Goal: Task Accomplishment & Management: Manage account settings

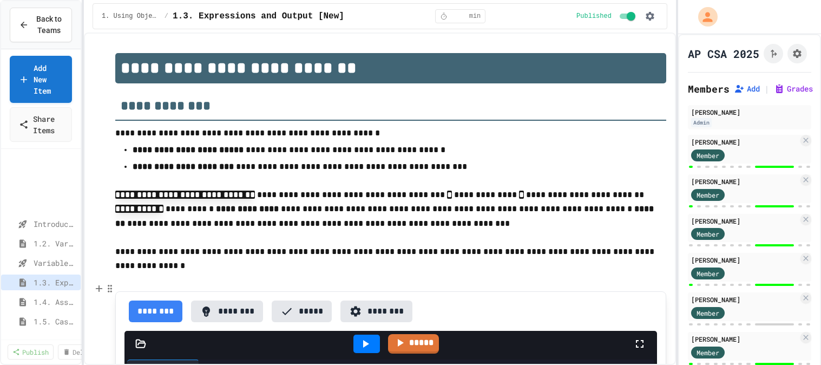
select select "***"
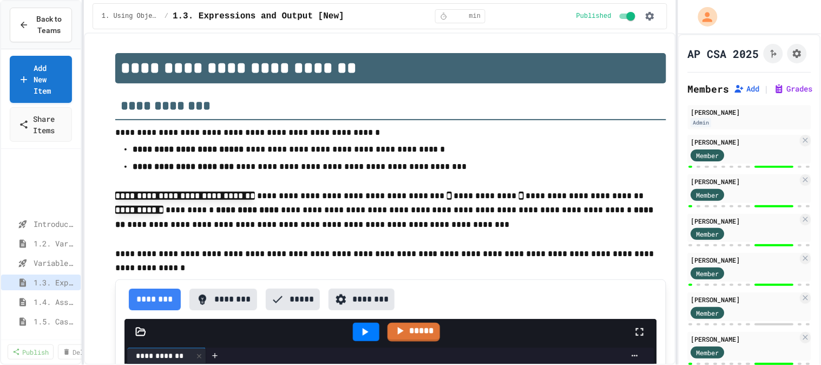
scroll to position [85, 0]
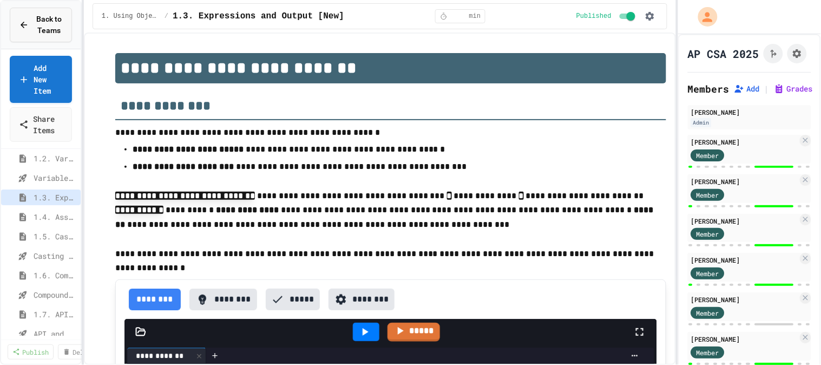
click at [46, 29] on span "Back to Teams" at bounding box center [49, 25] width 28 height 23
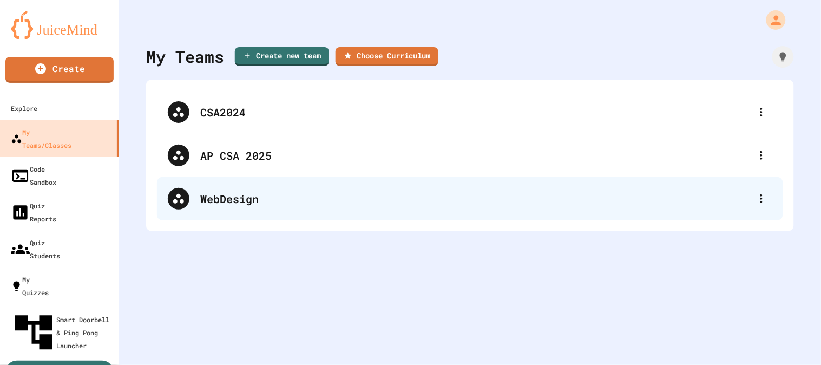
click at [204, 206] on div "WebDesign" at bounding box center [475, 198] width 550 height 16
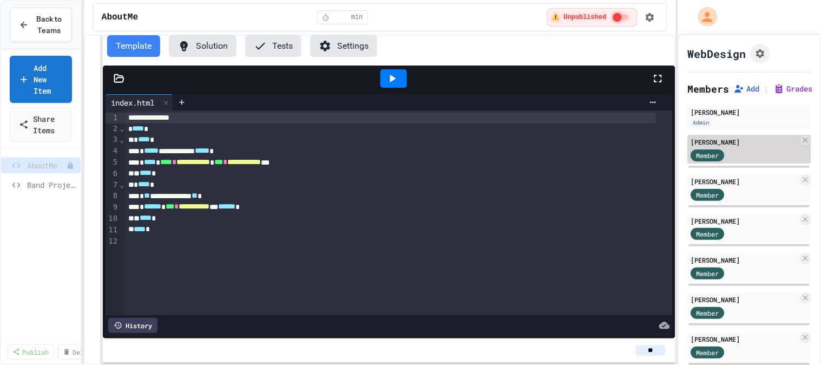
click at [736, 150] on div "Member" at bounding box center [718, 155] width 54 height 14
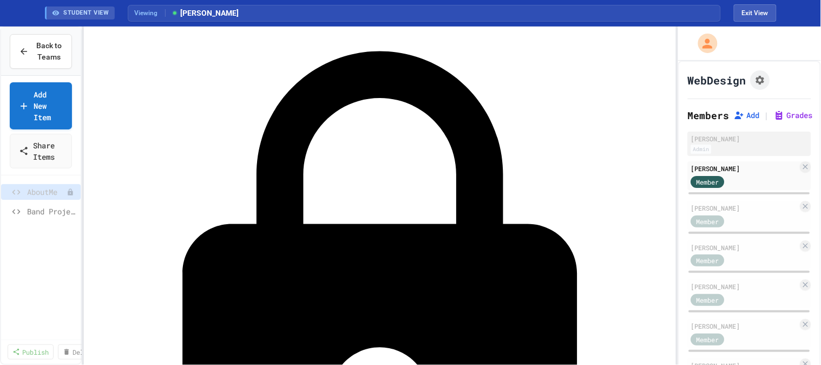
click at [726, 145] on div "Admin" at bounding box center [749, 148] width 117 height 9
click at [697, 141] on div "[PERSON_NAME]" at bounding box center [749, 139] width 117 height 10
click at [702, 123] on div "Members Add | Grades [PERSON_NAME] Admin [PERSON_NAME] Member [PERSON_NAME] Mem…" at bounding box center [749, 348] width 123 height 481
click at [711, 137] on div "[PERSON_NAME]" at bounding box center [749, 139] width 117 height 10
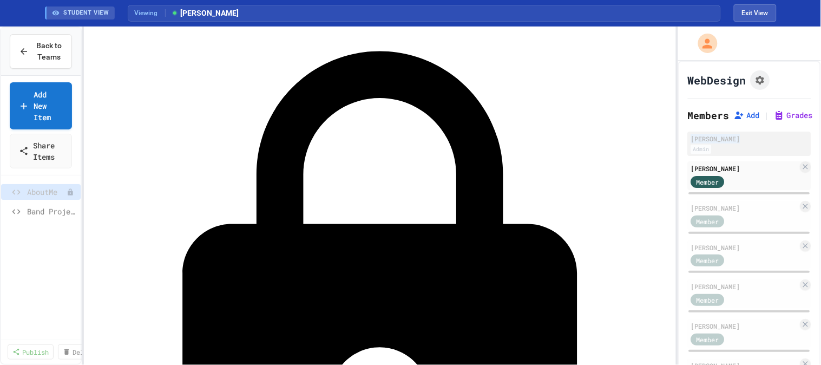
click at [711, 137] on div "[PERSON_NAME]" at bounding box center [749, 139] width 117 height 10
click at [192, 15] on span "[PERSON_NAME]" at bounding box center [205, 13] width 68 height 11
click at [155, 11] on span "Viewing" at bounding box center [150, 13] width 31 height 10
click at [761, 15] on button "Exit View" at bounding box center [755, 12] width 43 height 17
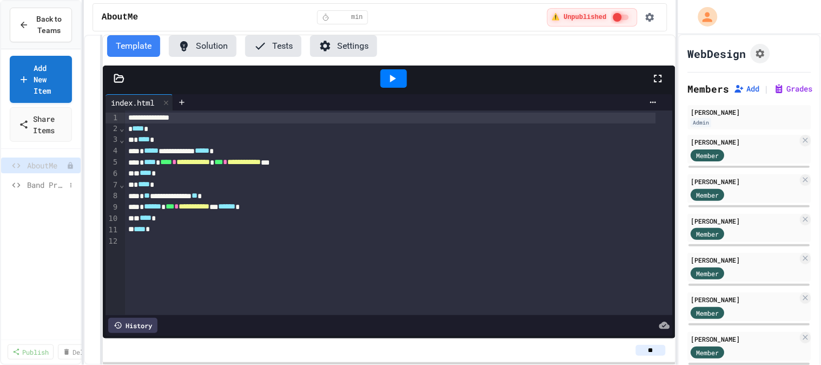
click at [48, 180] on span "Band Project" at bounding box center [46, 184] width 38 height 11
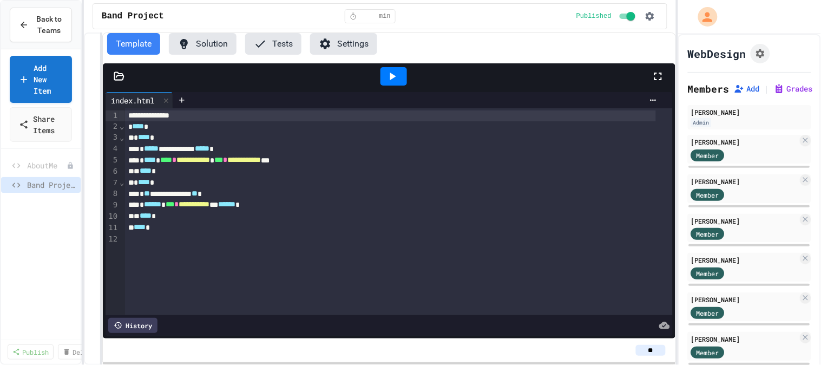
click at [348, 44] on button "Settings" at bounding box center [343, 44] width 67 height 22
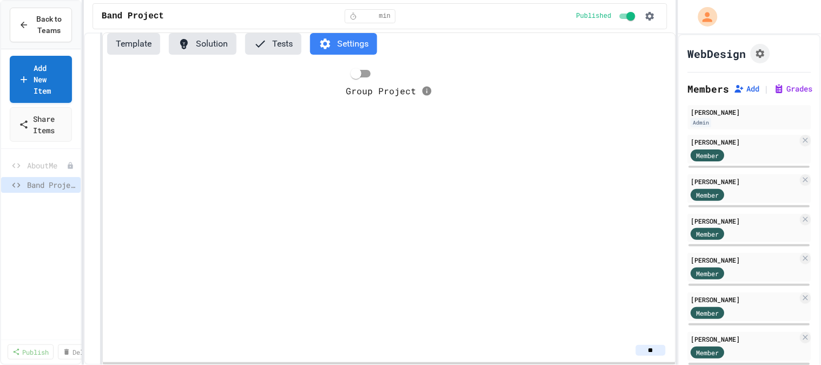
click at [254, 48] on icon at bounding box center [260, 43] width 13 height 13
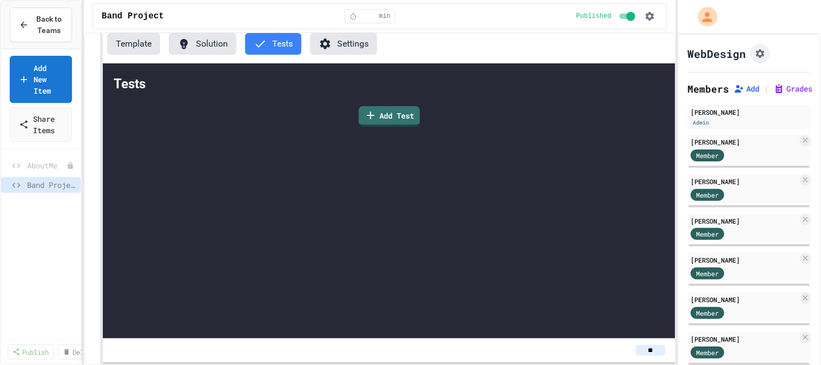
click at [191, 34] on button "Solution" at bounding box center [203, 44] width 68 height 22
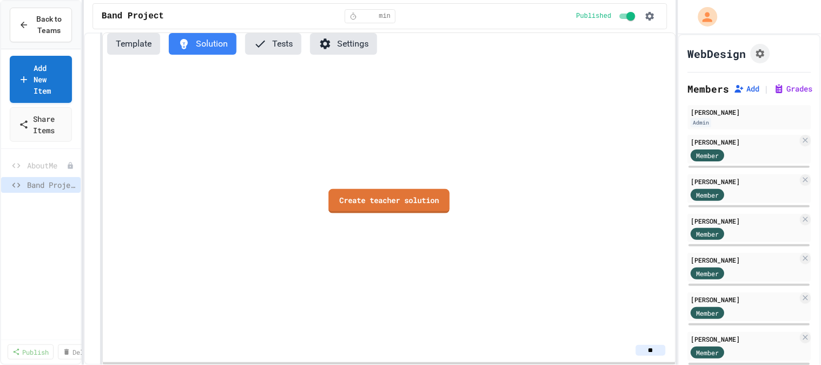
click at [115, 39] on button "Template" at bounding box center [133, 44] width 53 height 22
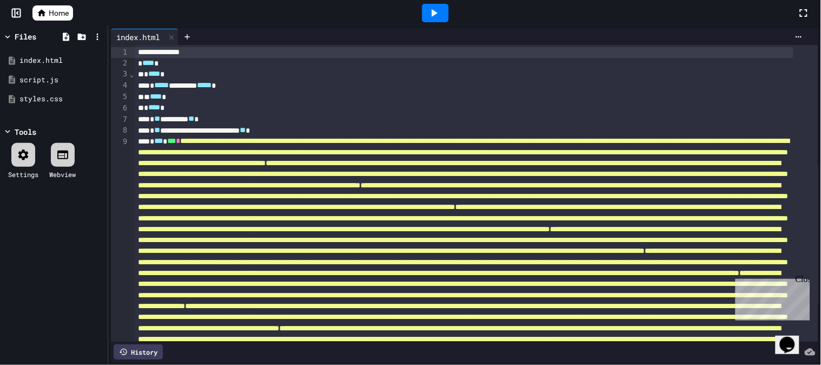
click at [440, 8] on icon at bounding box center [433, 12] width 13 height 13
